Goal: Information Seeking & Learning: Learn about a topic

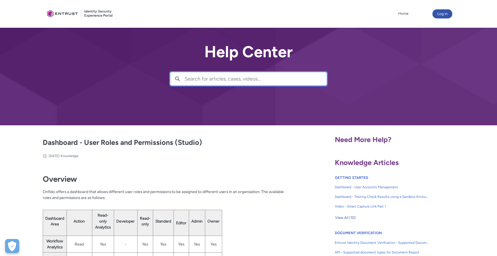
click at [209, 84] on input "Search for articles, cases, videos..." at bounding box center [256, 78] width 142 height 13
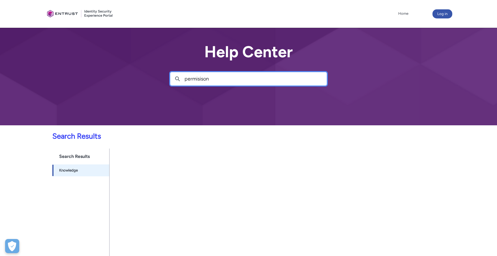
click at [201, 79] on input "permisison" at bounding box center [256, 78] width 142 height 13
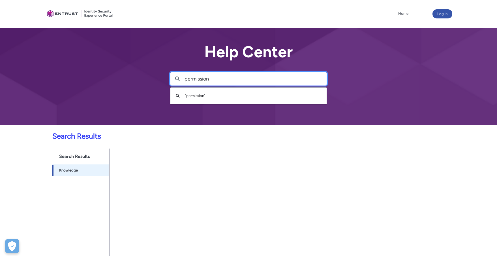
type input "permission"
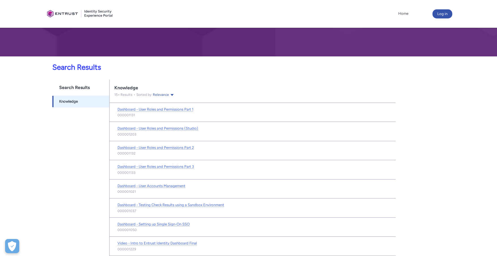
scroll to position [75, 0]
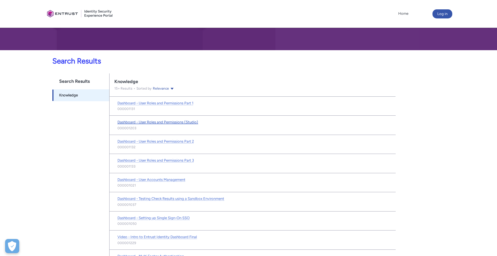
click at [186, 120] on span "Dashboard - User Roles and Permissions (Studio)" at bounding box center [158, 122] width 81 height 4
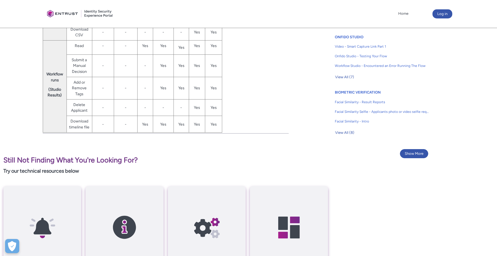
scroll to position [210, 0]
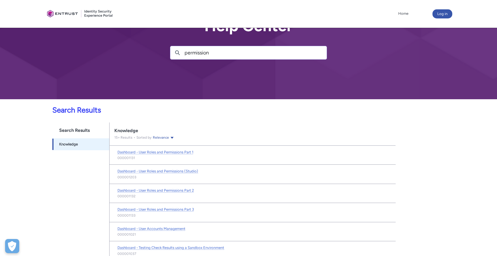
scroll to position [64, 0]
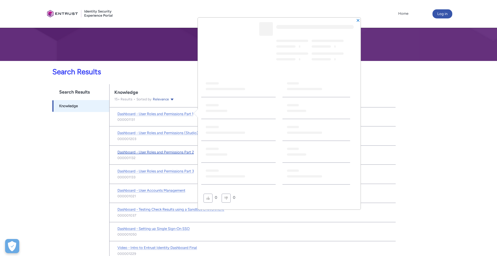
click at [169, 150] on span "Dashboard - User Roles and Permissions Part 2" at bounding box center [156, 152] width 76 height 4
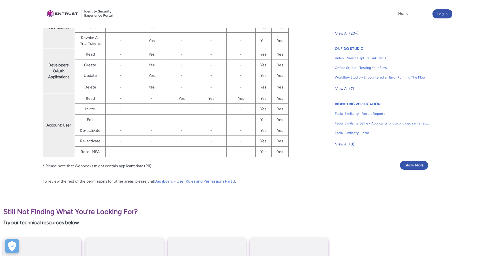
scroll to position [356, 0]
